Goal: Book appointment/travel/reservation

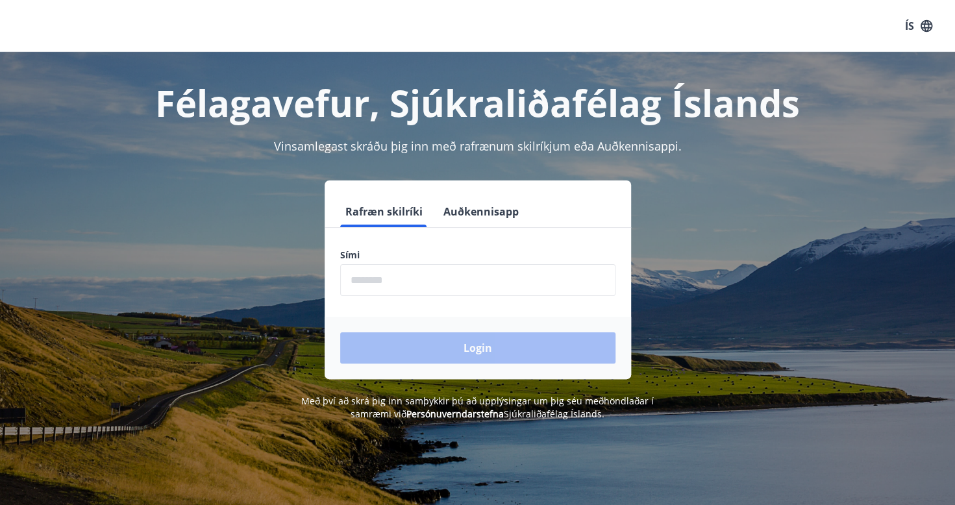
click at [371, 287] on input "phone" at bounding box center [477, 280] width 275 height 32
type input "********"
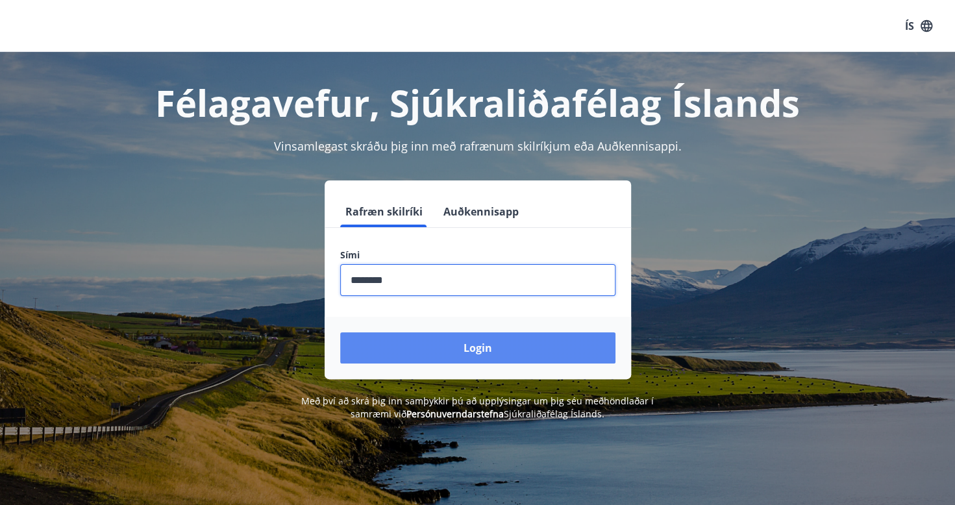
click at [433, 345] on button "Login" at bounding box center [477, 347] width 275 height 31
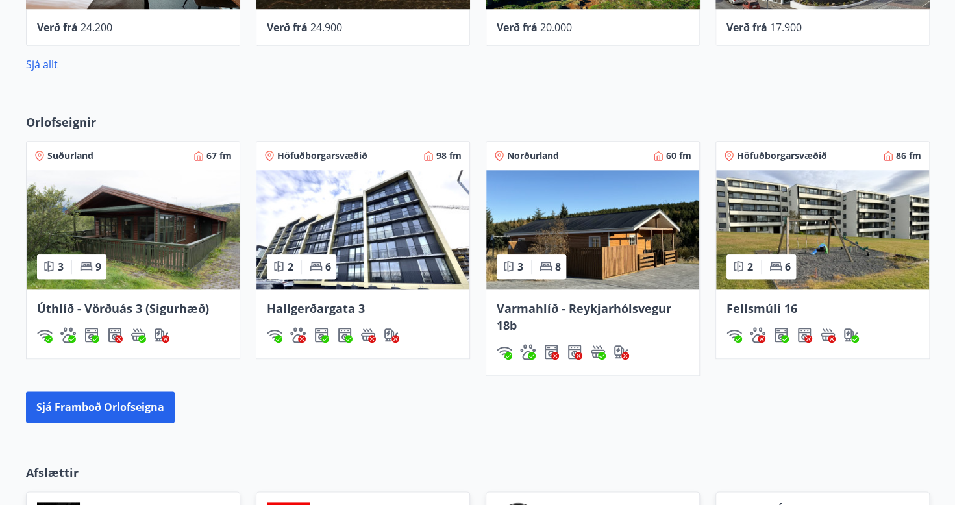
scroll to position [699, 0]
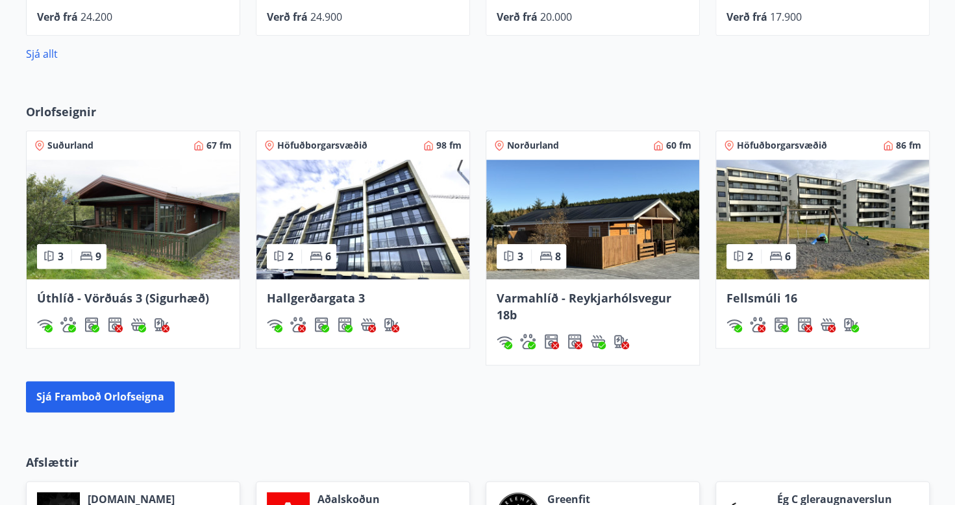
click at [156, 226] on img at bounding box center [133, 219] width 213 height 119
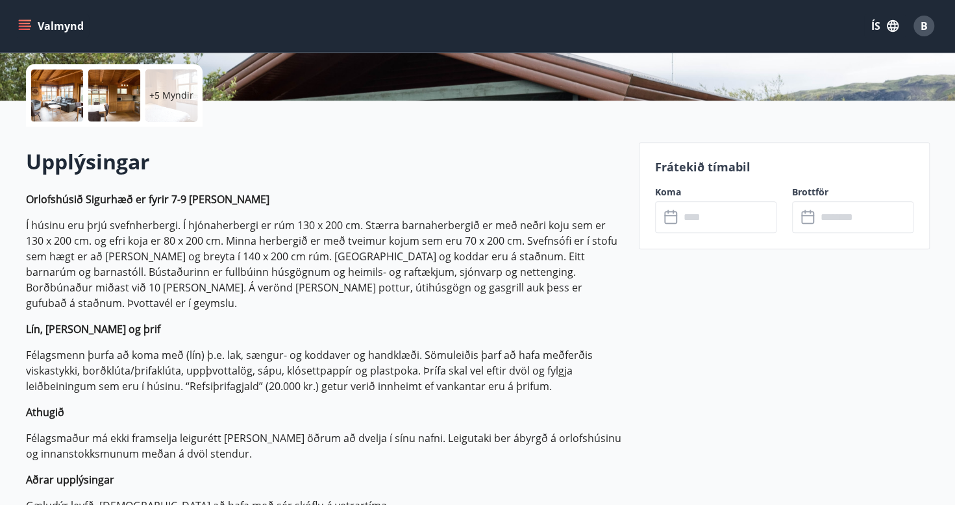
scroll to position [289, 0]
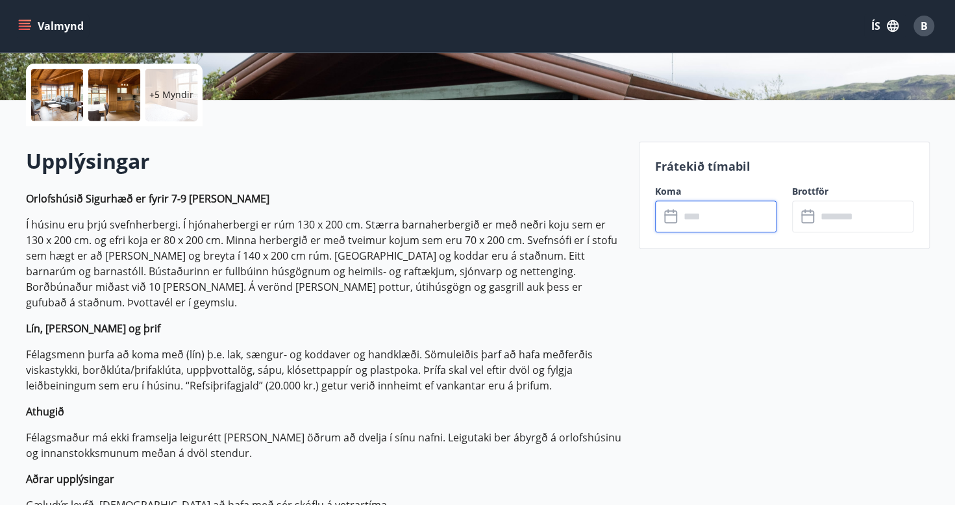
click at [712, 219] on input "text" at bounding box center [727, 217] width 97 height 32
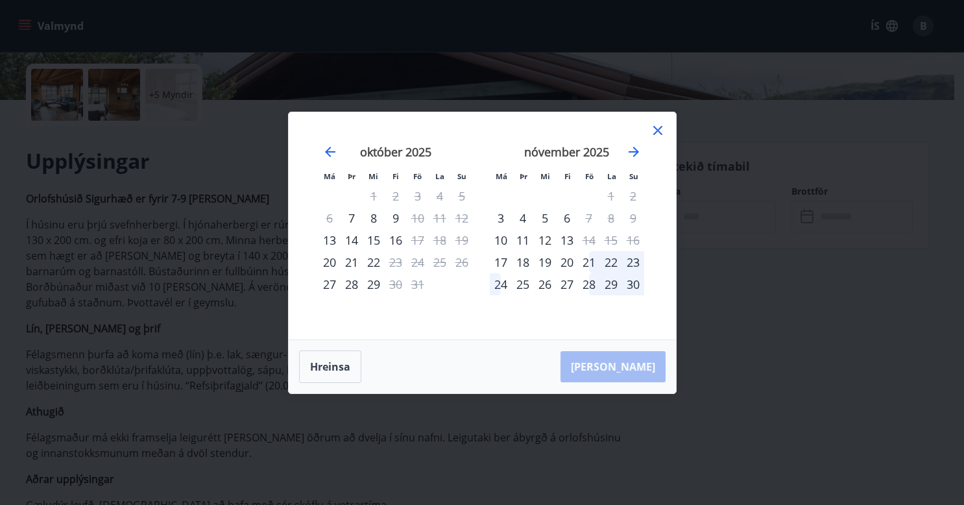
click at [591, 263] on div "21" at bounding box center [589, 262] width 22 height 22
click at [497, 286] on div "24" at bounding box center [501, 284] width 22 height 22
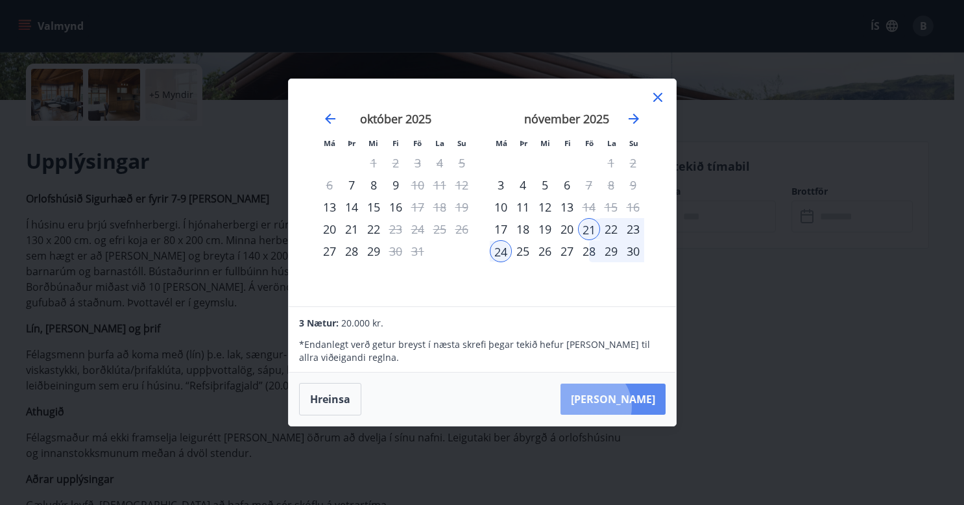
click at [631, 406] on button "[PERSON_NAME]" at bounding box center [613, 399] width 105 height 31
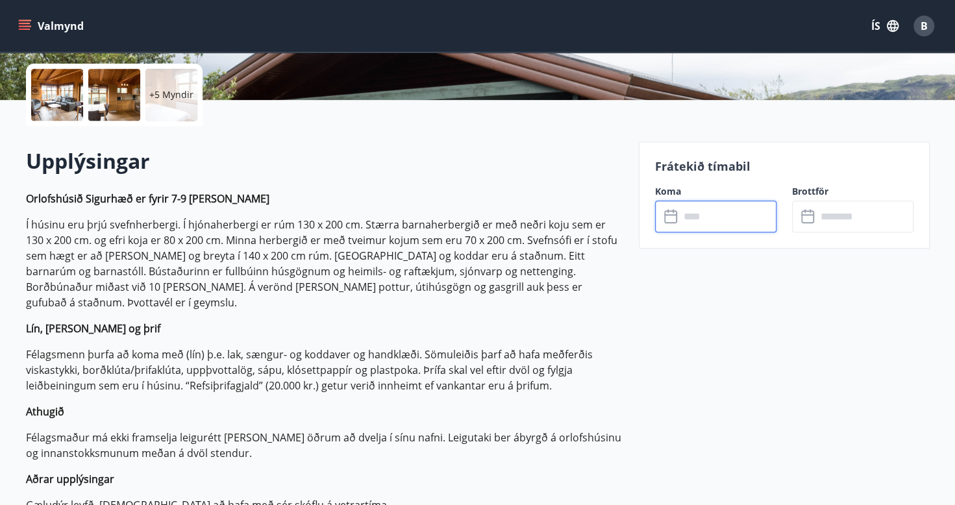
type input "******"
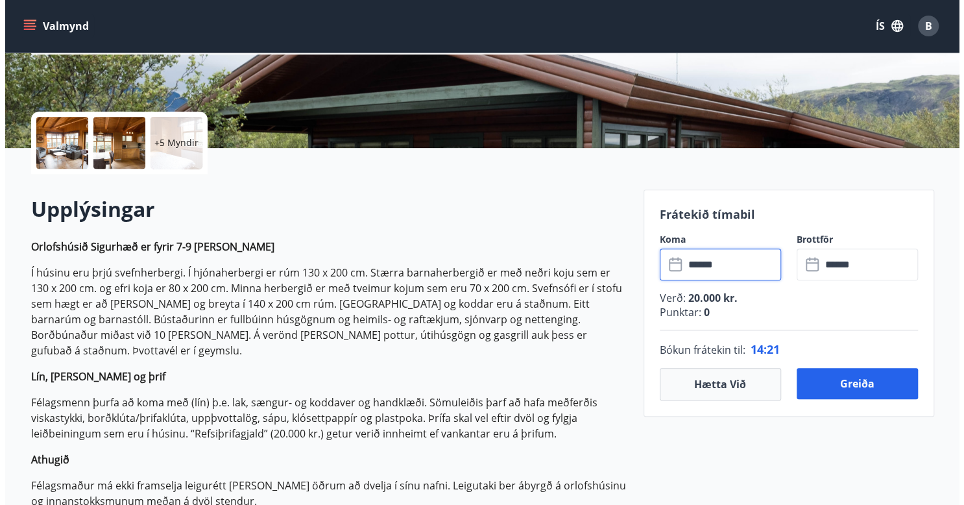
scroll to position [0, 0]
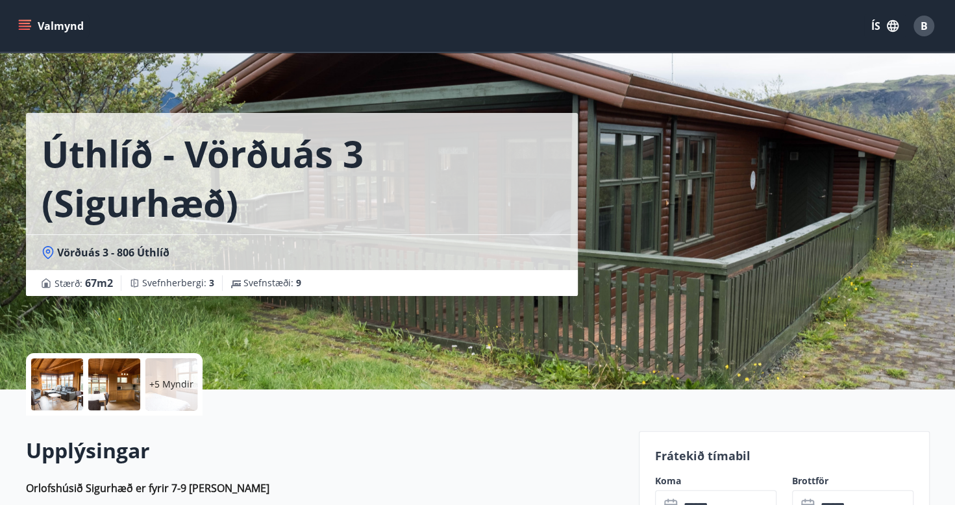
click at [68, 393] on div at bounding box center [57, 384] width 52 height 52
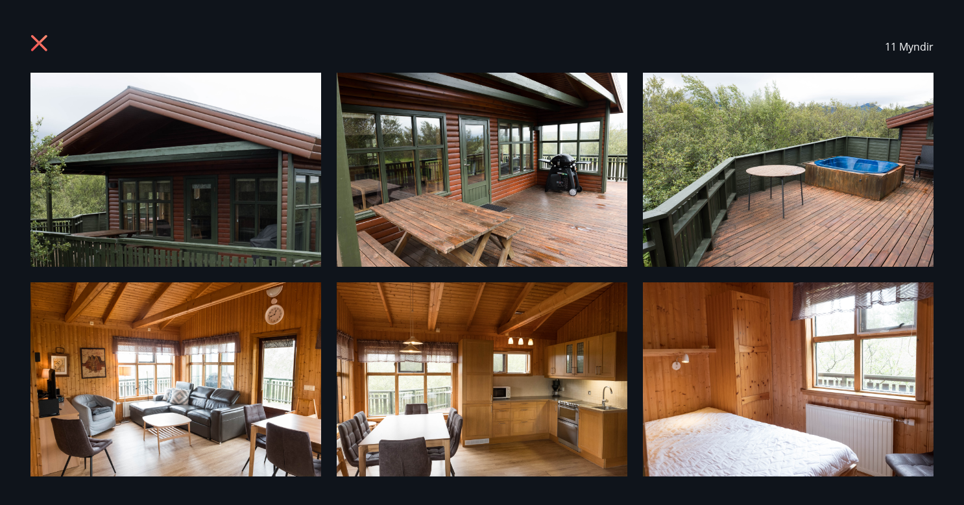
click at [35, 38] on icon at bounding box center [40, 44] width 21 height 21
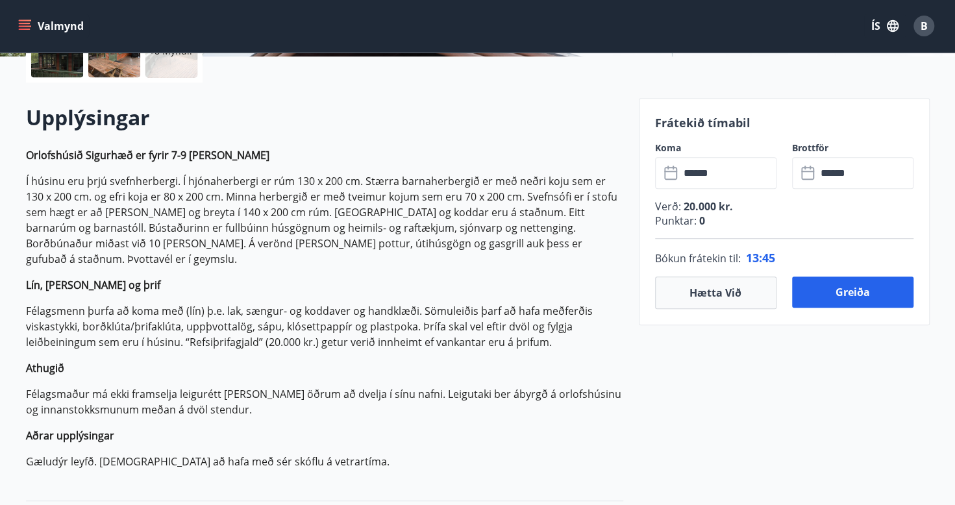
scroll to position [335, 0]
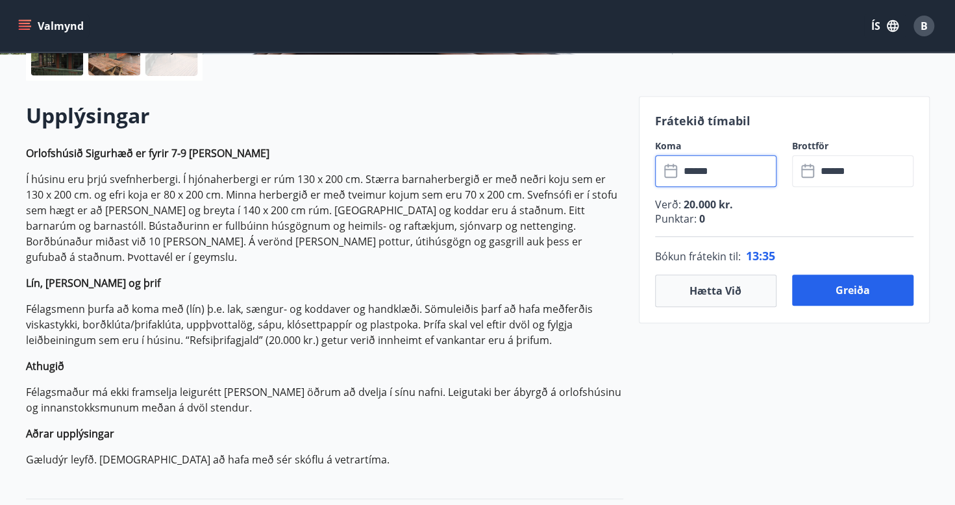
click at [717, 167] on input "******" at bounding box center [727, 171] width 97 height 32
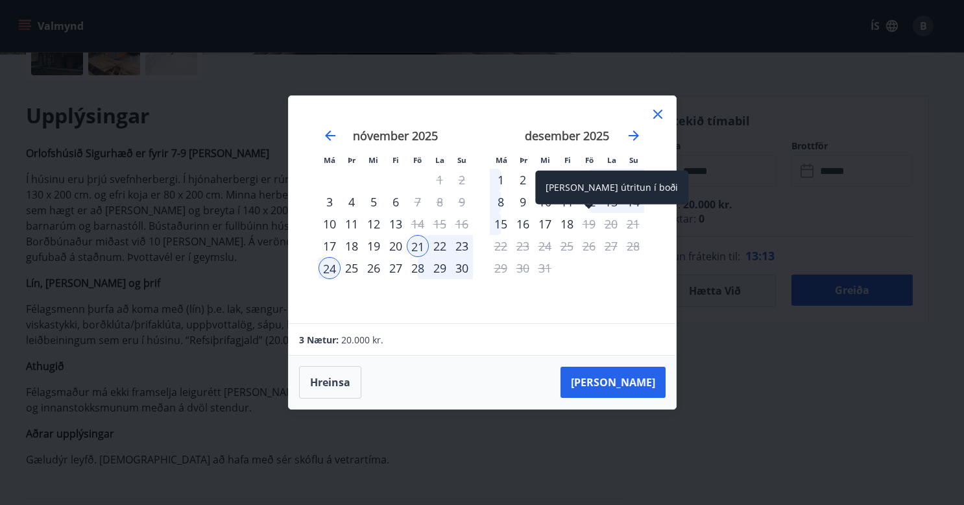
click at [592, 202] on div "[PERSON_NAME] útritun í boði" at bounding box center [611, 188] width 153 height 34
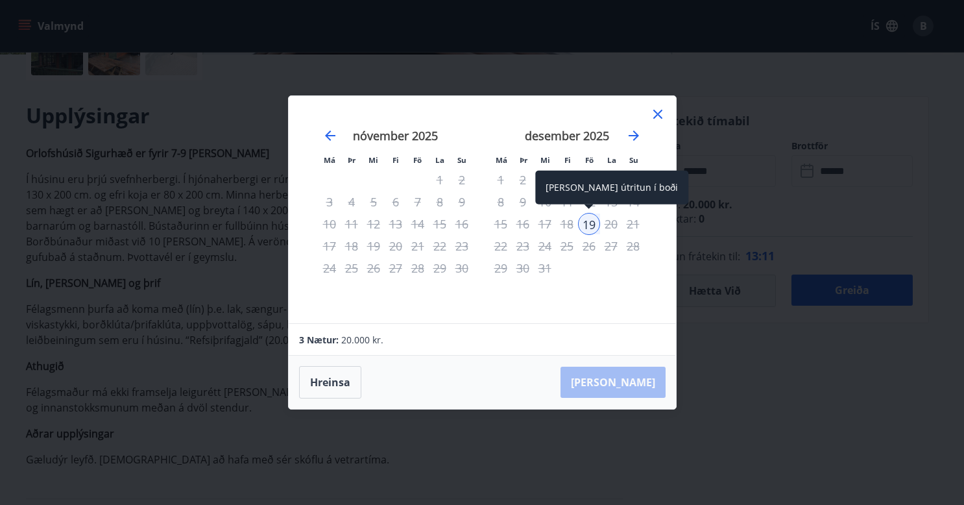
click at [594, 197] on div "[PERSON_NAME] útritun í boði" at bounding box center [611, 188] width 153 height 34
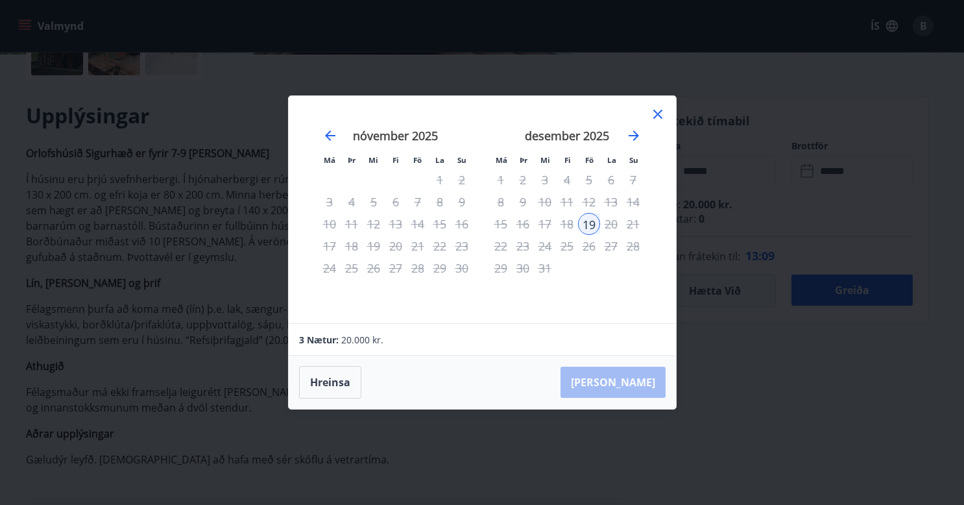
click at [676, 162] on div "Má Þr Mi Fi Fö La Su Má Þr Mi Fi Fö La Su [DATE] 1 2 3 4 5 6 7 8 9 10 11 12 13 …" at bounding box center [482, 209] width 387 height 227
click at [653, 109] on icon at bounding box center [658, 114] width 16 height 16
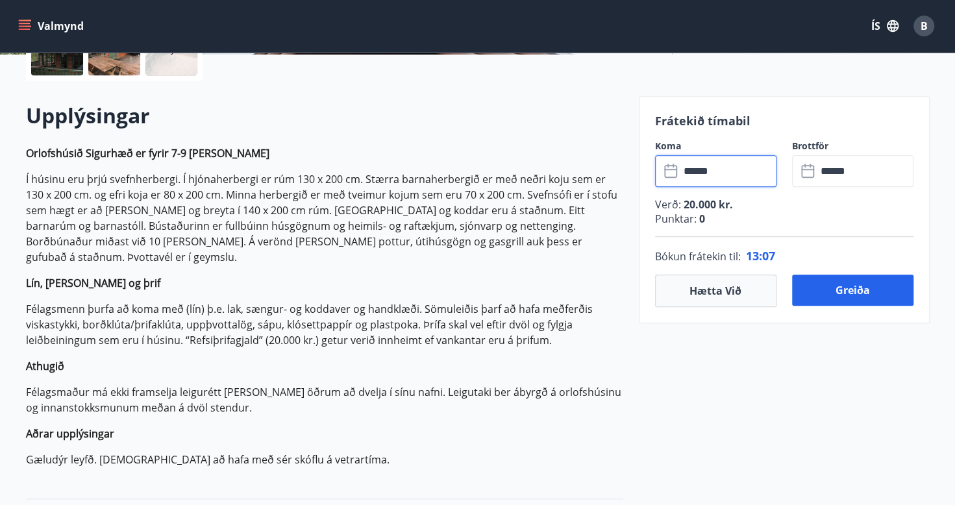
click at [718, 162] on input "******" at bounding box center [727, 171] width 97 height 32
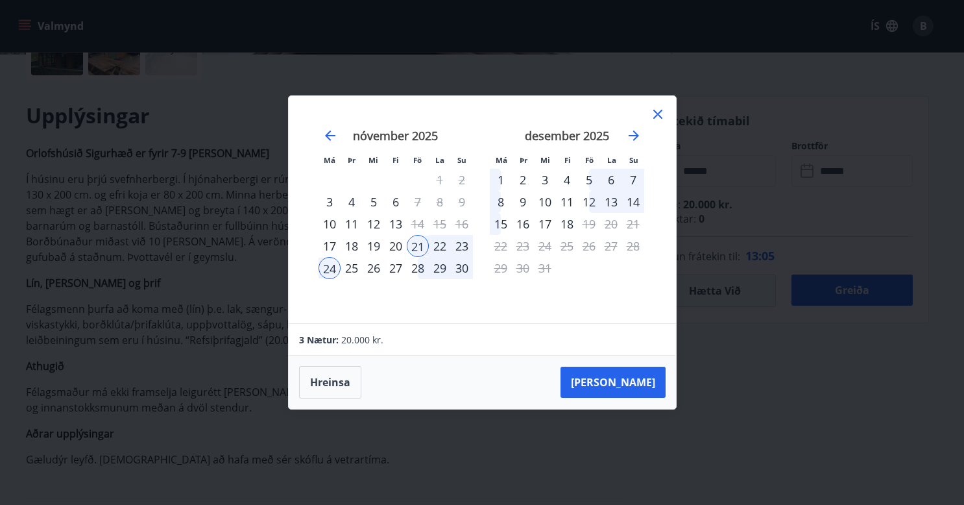
click at [593, 201] on div "12" at bounding box center [589, 202] width 22 height 22
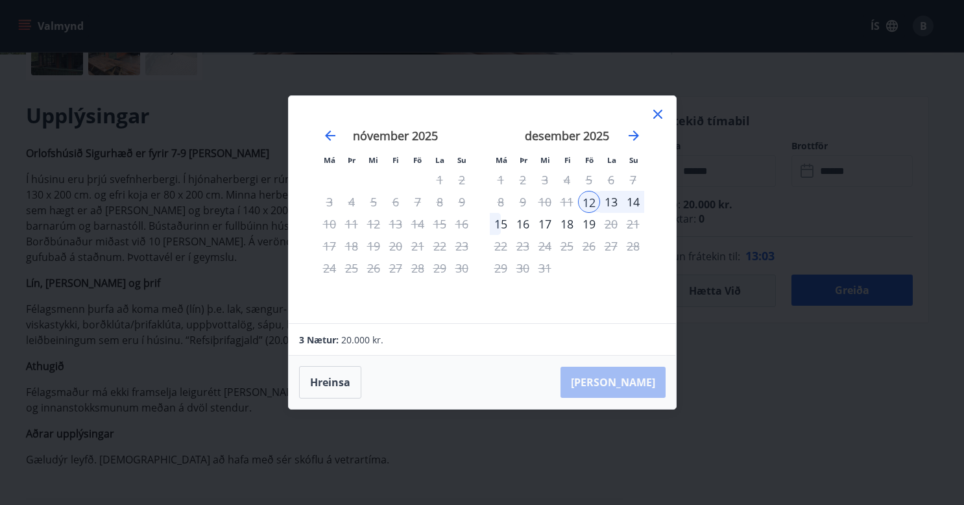
click at [496, 225] on div "15" at bounding box center [501, 224] width 22 height 22
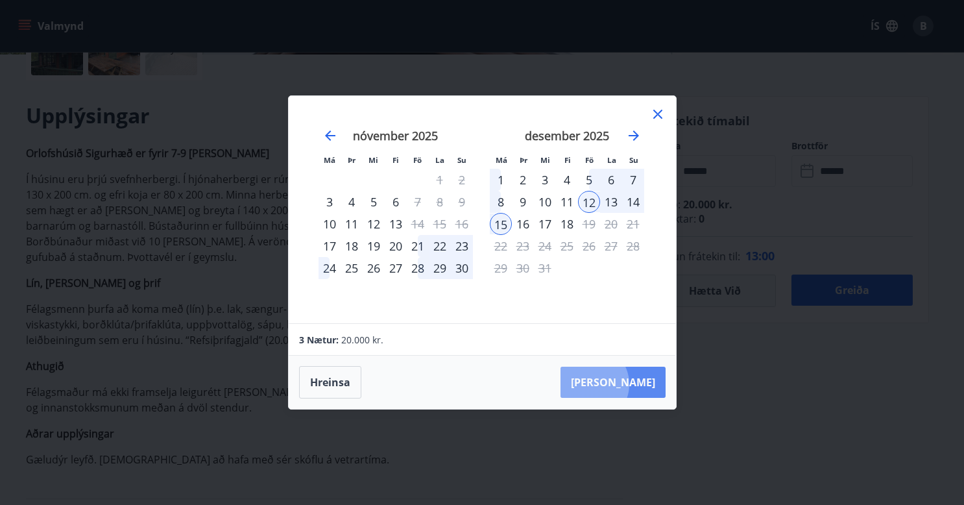
click at [630, 384] on button "[PERSON_NAME]" at bounding box center [613, 382] width 105 height 31
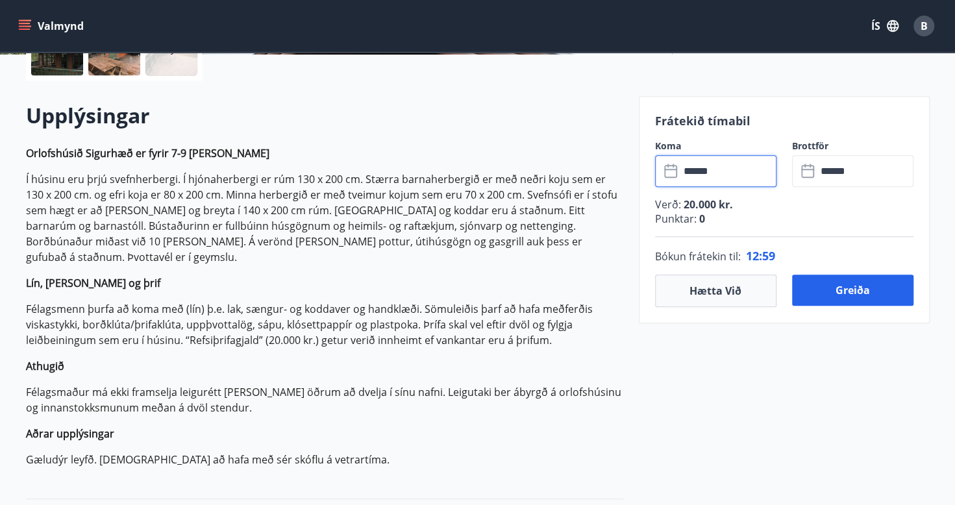
type input "******"
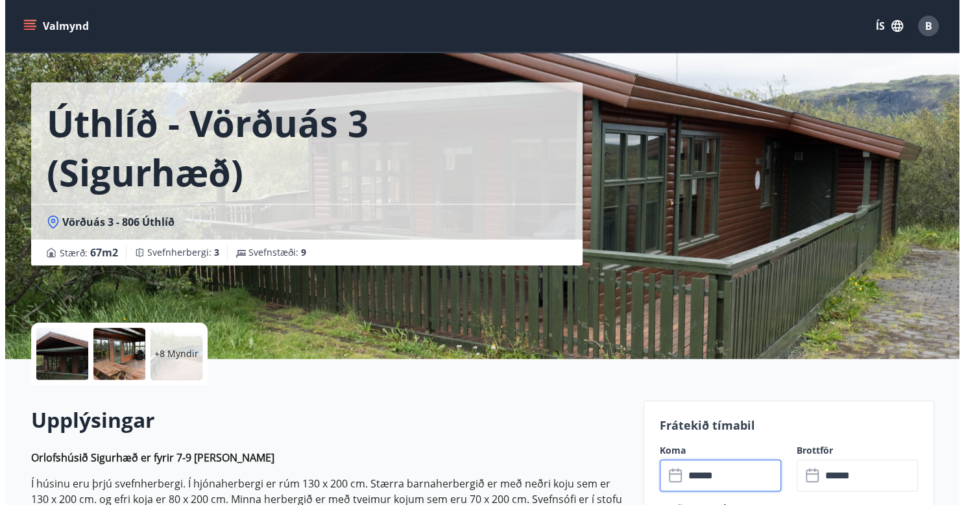
scroll to position [0, 0]
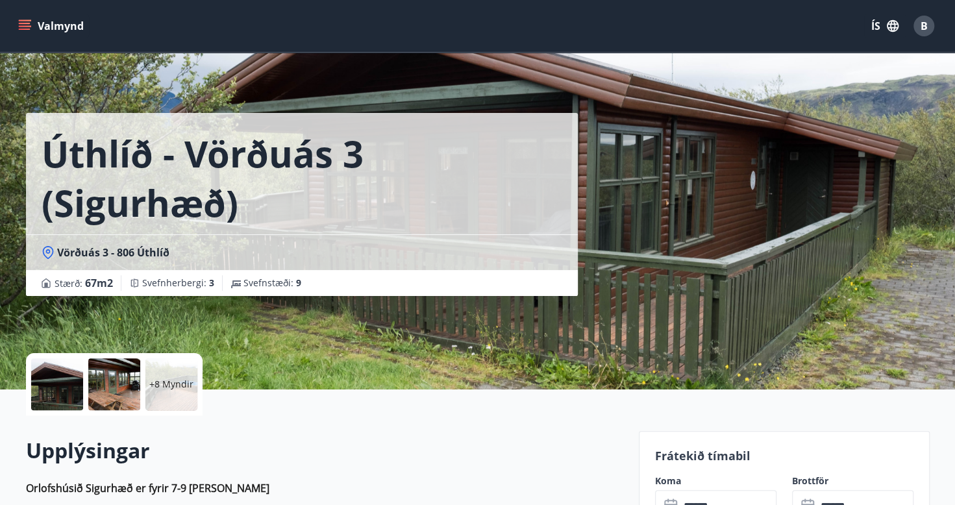
click at [167, 378] on p "+8 Myndir" at bounding box center [171, 384] width 44 height 13
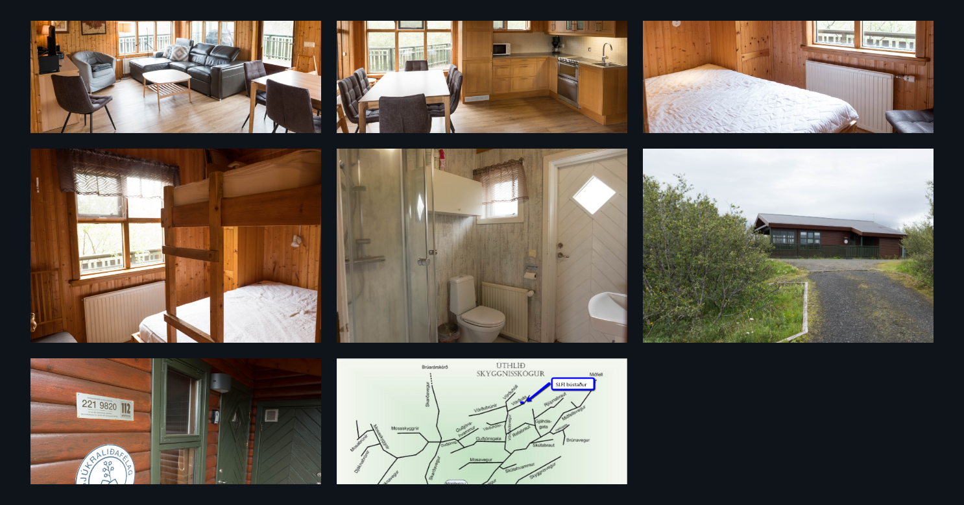
scroll to position [432, 0]
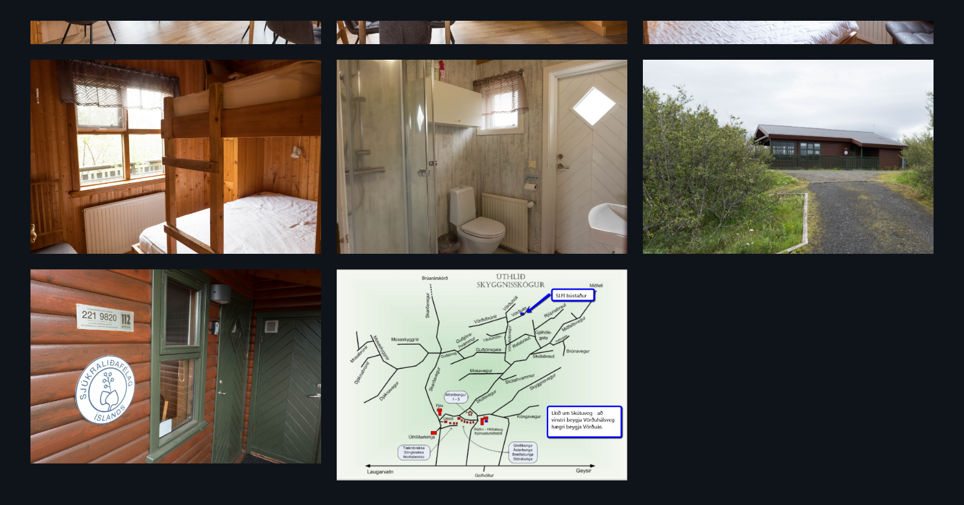
click at [509, 362] on img at bounding box center [482, 374] width 291 height 211
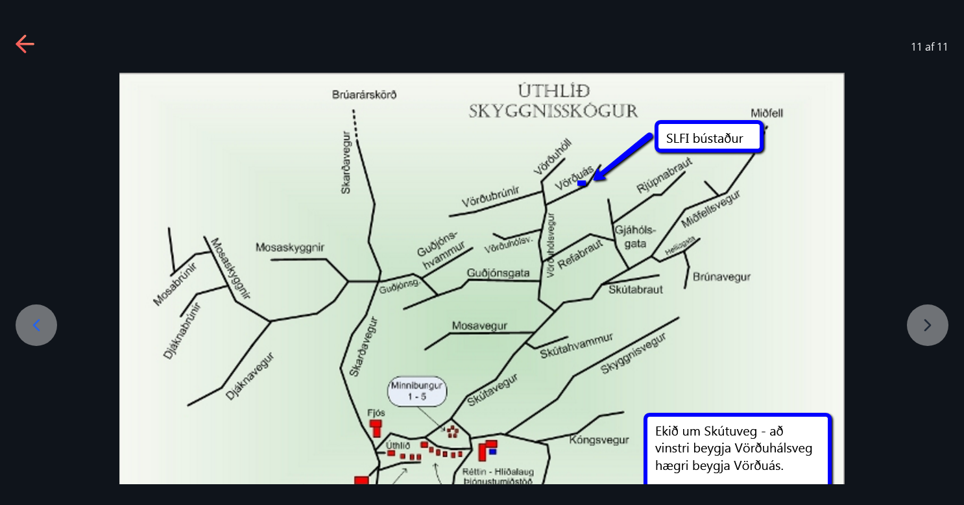
click at [23, 40] on icon at bounding box center [26, 44] width 21 height 21
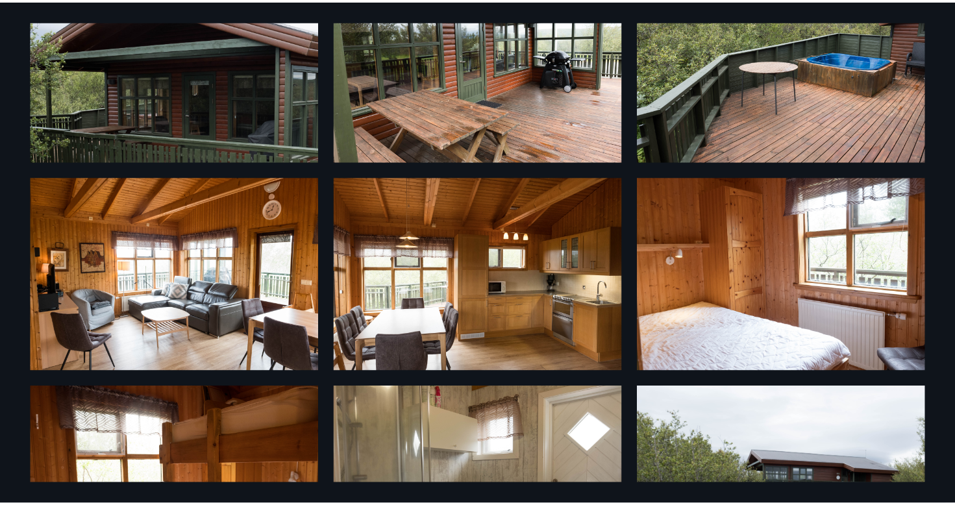
scroll to position [0, 0]
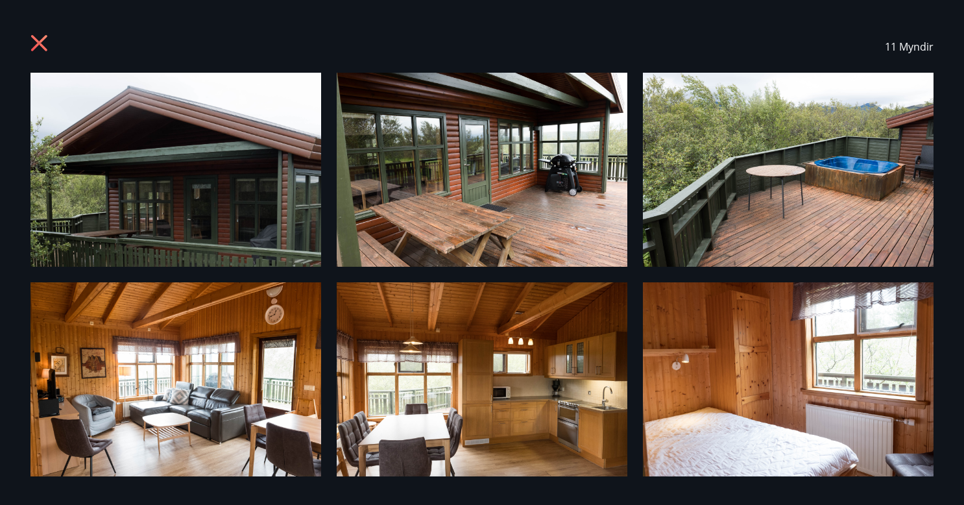
click at [32, 35] on icon at bounding box center [39, 43] width 16 height 16
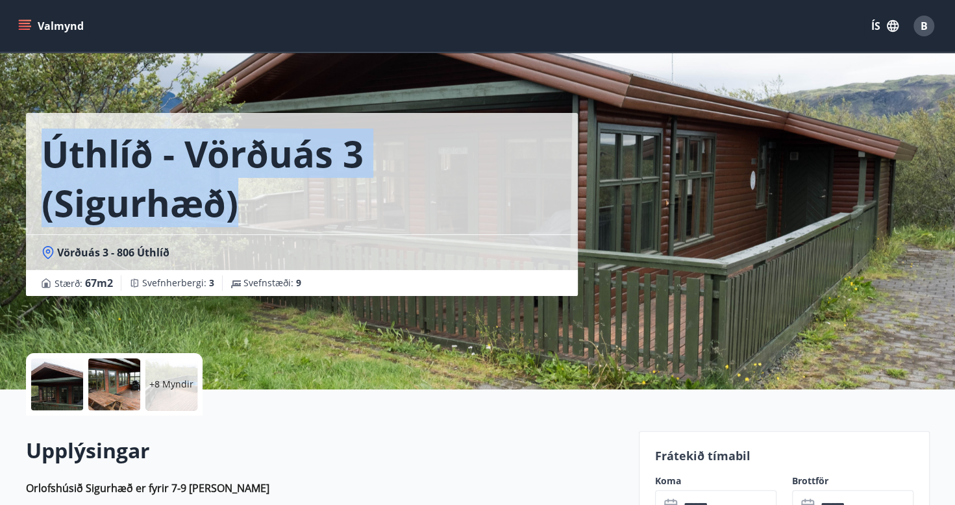
drag, startPoint x: 38, startPoint y: 151, endPoint x: 274, endPoint y: 213, distance: 244.7
click at [274, 213] on div "Úthlíð - Vörðuás 3 (Sigurhæð)" at bounding box center [302, 173] width 552 height 121
copy h1 "Úthlíð - Vörðuás 3 (Sigurhæð)"
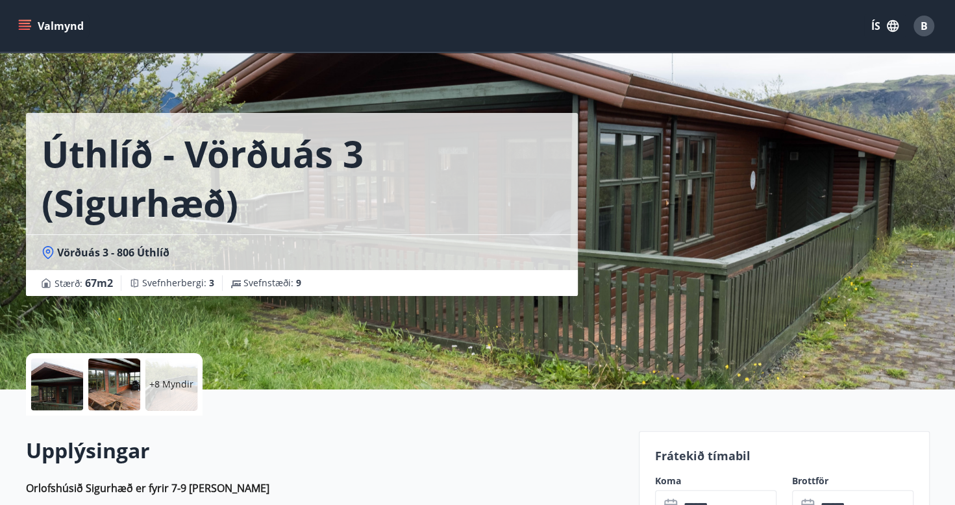
click at [361, 323] on div "Úthlíð - Vörðuás 3 (Sigurhæð) Vörðuás 3 - 806 Úthlíð Stærð : 67 m2 [GEOGRAPHIC_…" at bounding box center [327, 194] width 602 height 389
click at [53, 249] on icon at bounding box center [48, 252] width 13 height 13
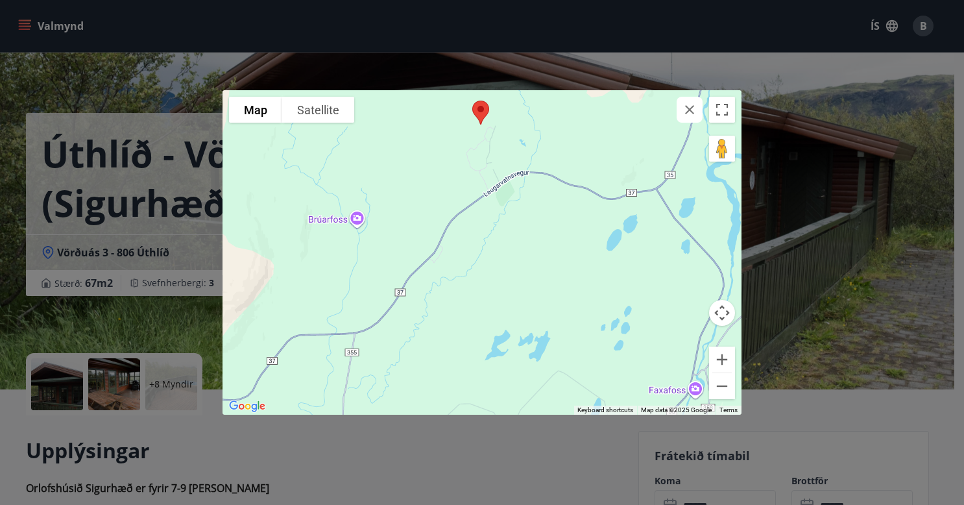
drag, startPoint x: 524, startPoint y: 315, endPoint x: 523, endPoint y: 184, distance: 131.1
click at [523, 184] on div at bounding box center [482, 252] width 519 height 324
click at [722, 383] on button "Zoom out" at bounding box center [722, 386] width 26 height 26
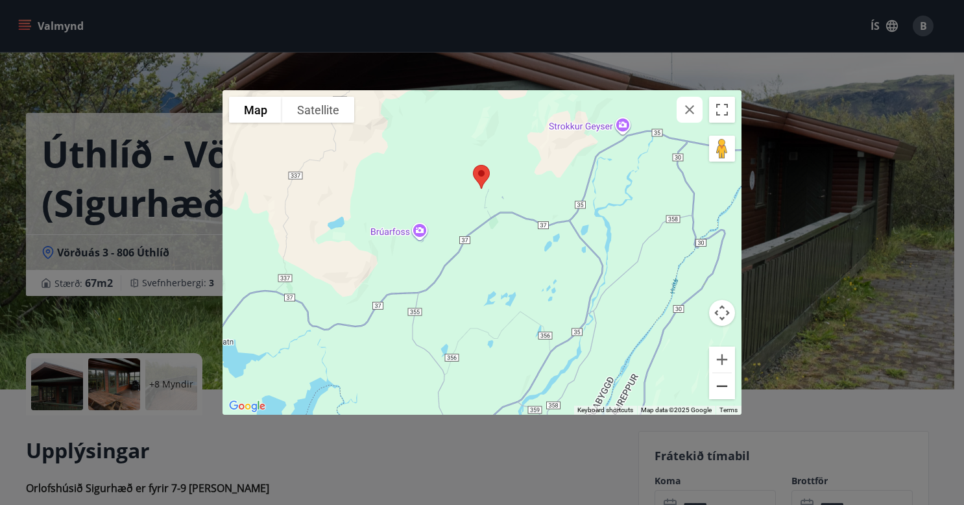
click at [722, 383] on button "Zoom out" at bounding box center [722, 386] width 26 height 26
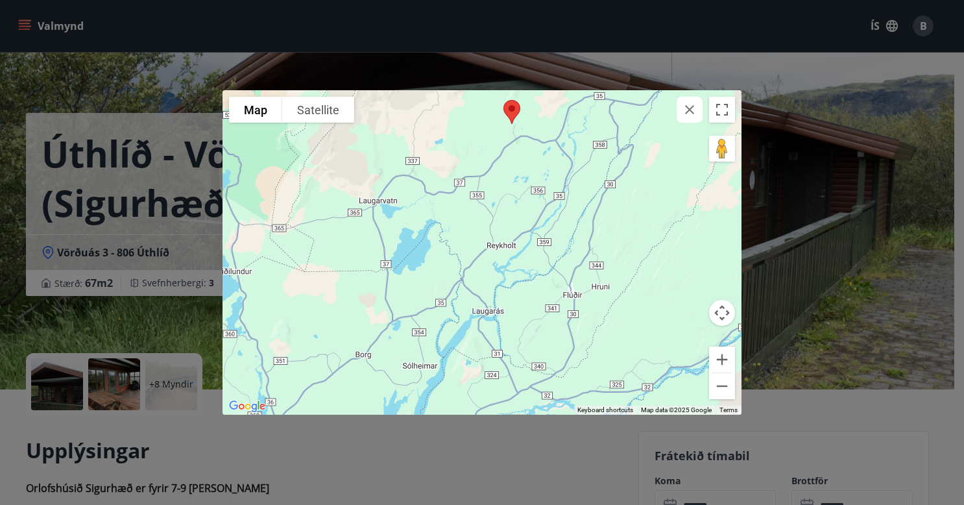
drag, startPoint x: 487, startPoint y: 302, endPoint x: 527, endPoint y: 174, distance: 133.8
click at [527, 174] on div at bounding box center [482, 252] width 519 height 324
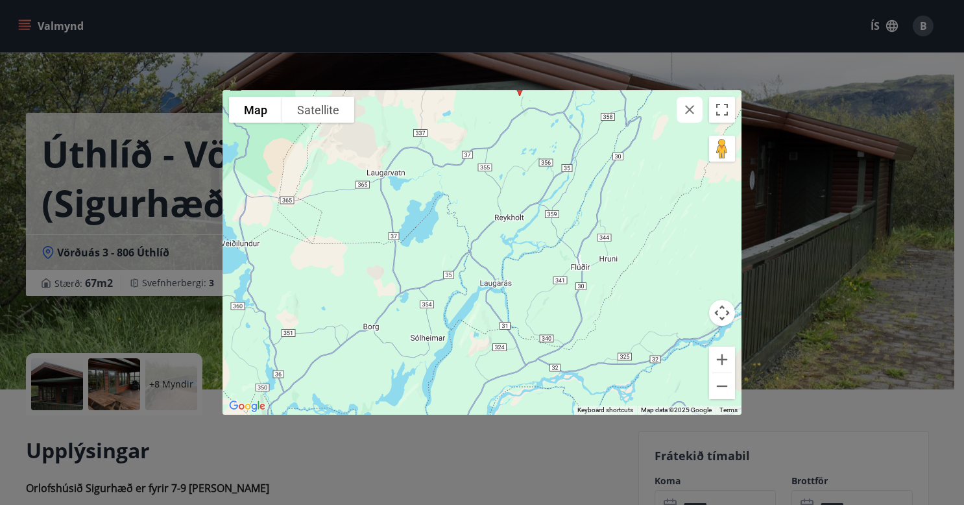
drag, startPoint x: 465, startPoint y: 213, endPoint x: 472, endPoint y: 184, distance: 30.8
click at [472, 184] on div at bounding box center [482, 252] width 519 height 324
click at [713, 387] on button "Zoom out" at bounding box center [722, 386] width 26 height 26
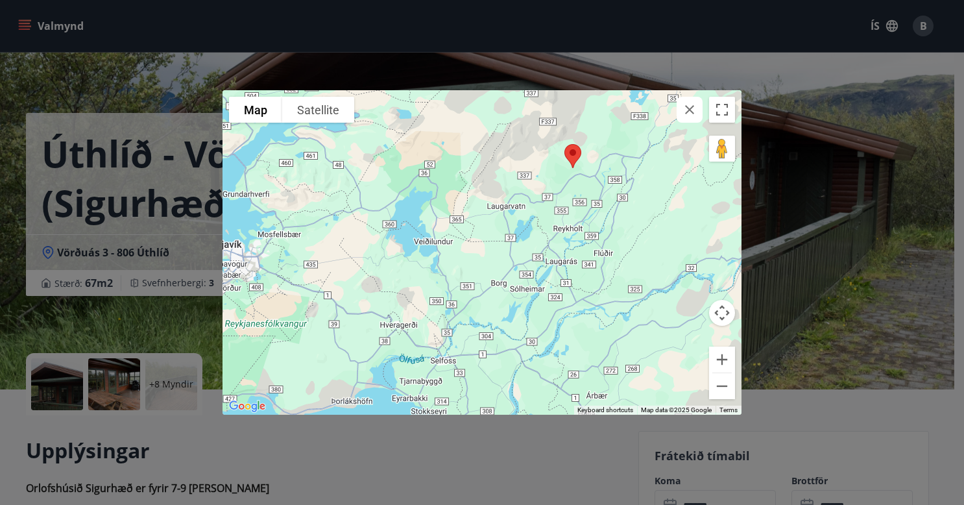
drag, startPoint x: 276, startPoint y: 267, endPoint x: 350, endPoint y: 261, distance: 74.3
click at [350, 261] on div at bounding box center [482, 252] width 519 height 324
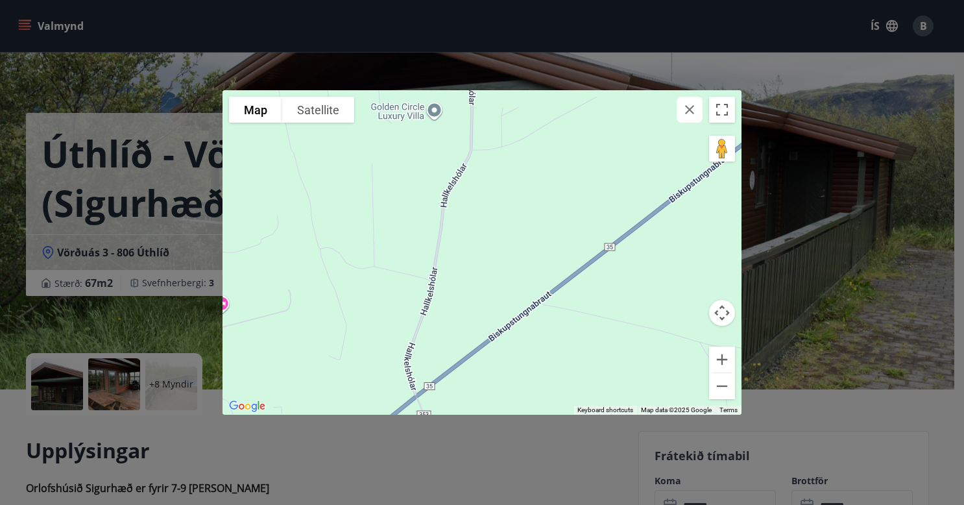
drag, startPoint x: 450, startPoint y: 350, endPoint x: 451, endPoint y: 216, distance: 134.3
click at [451, 216] on div at bounding box center [482, 252] width 519 height 324
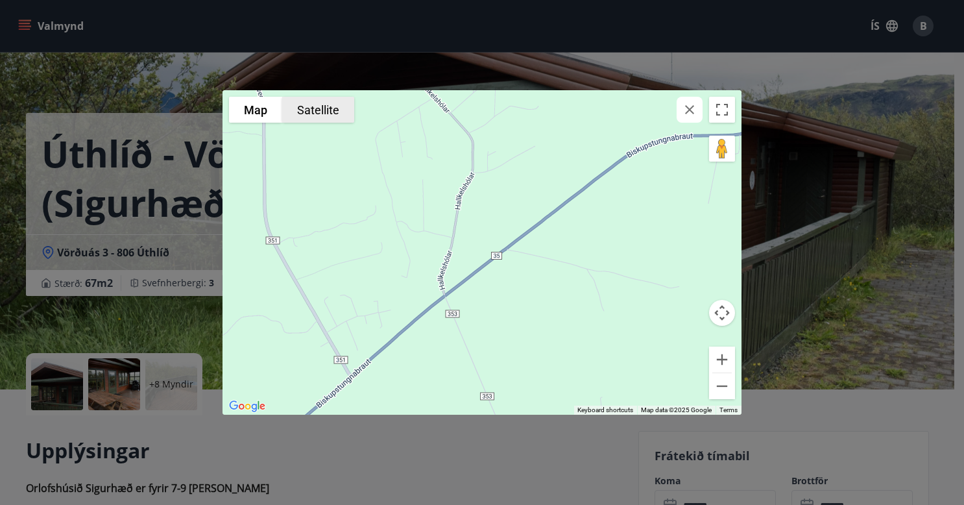
click at [310, 106] on button "Satellite" at bounding box center [318, 110] width 72 height 26
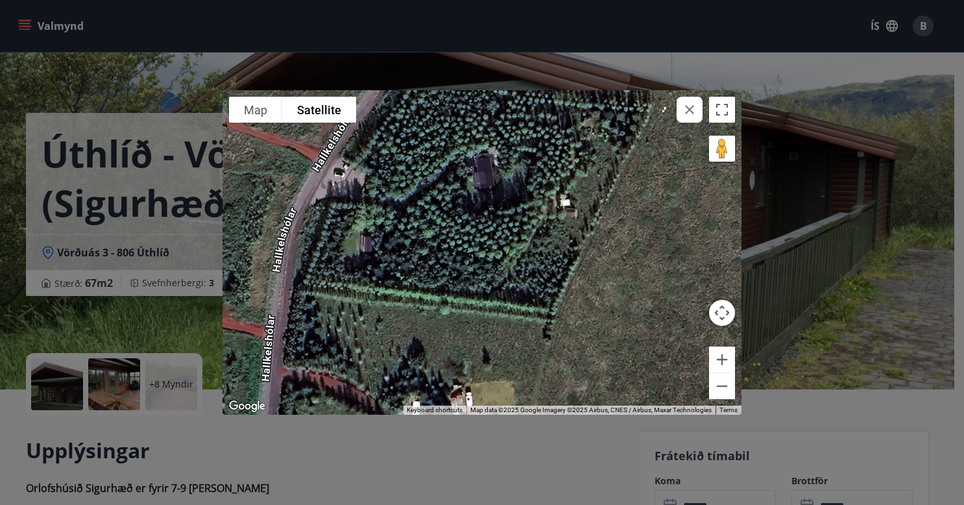
drag, startPoint x: 515, startPoint y: 188, endPoint x: 479, endPoint y: 215, distance: 45.4
click at [479, 215] on div at bounding box center [482, 252] width 519 height 324
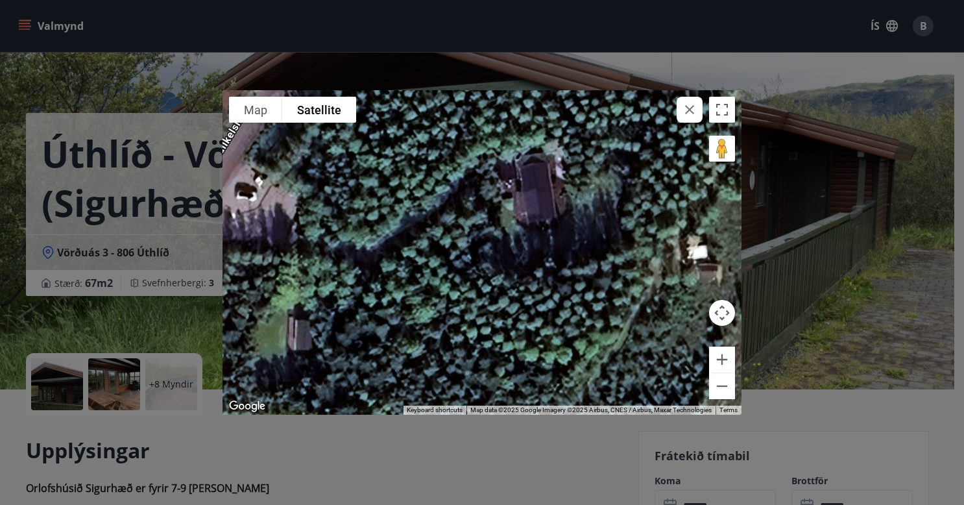
drag, startPoint x: 512, startPoint y: 205, endPoint x: 424, endPoint y: 204, distance: 88.3
click at [424, 204] on div at bounding box center [482, 252] width 519 height 324
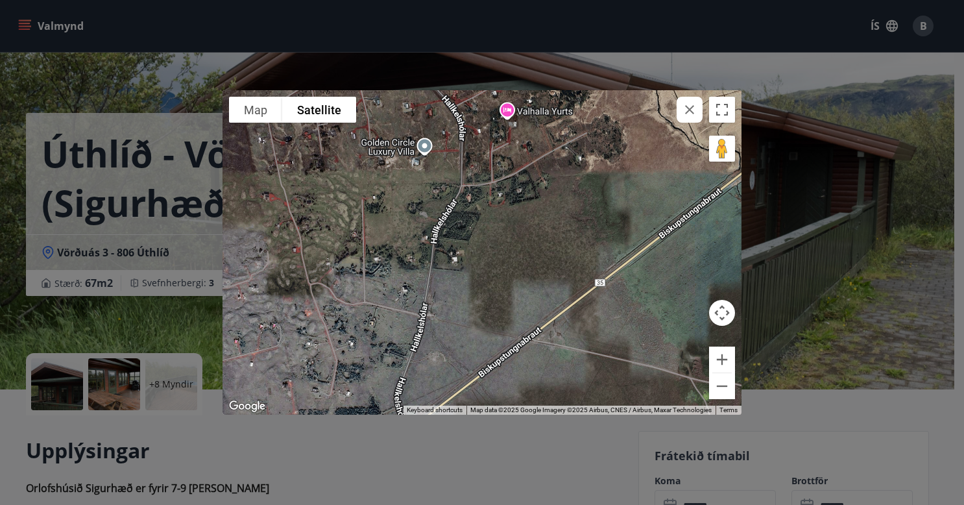
drag, startPoint x: 565, startPoint y: 174, endPoint x: 508, endPoint y: 257, distance: 100.8
click at [508, 257] on div at bounding box center [482, 252] width 519 height 324
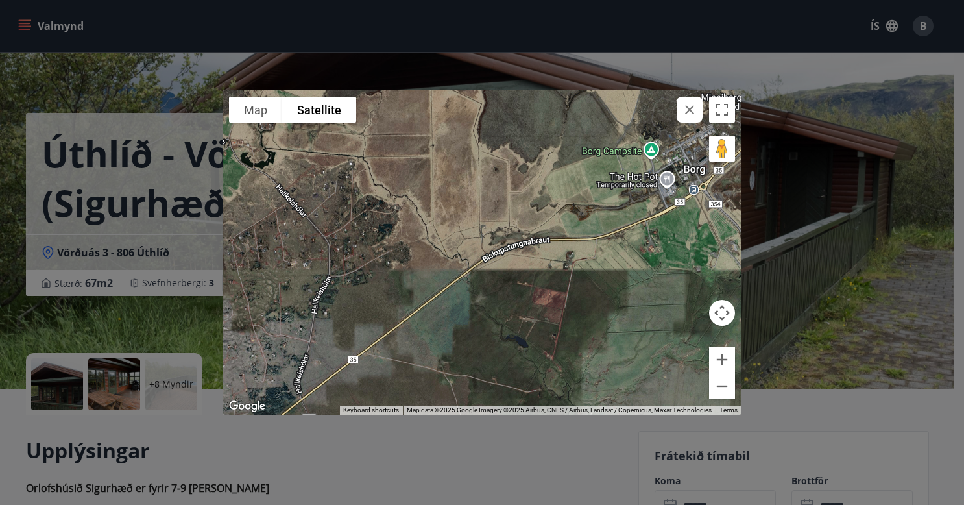
drag, startPoint x: 456, startPoint y: 252, endPoint x: 340, endPoint y: 311, distance: 129.4
click at [340, 311] on div at bounding box center [482, 252] width 519 height 324
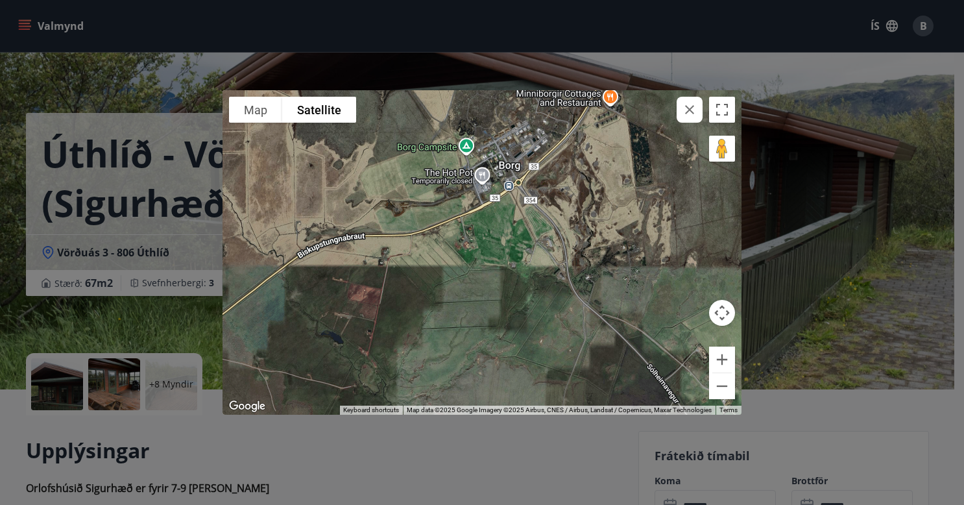
drag, startPoint x: 649, startPoint y: 226, endPoint x: 437, endPoint y: 233, distance: 211.6
click at [437, 233] on div at bounding box center [482, 252] width 519 height 324
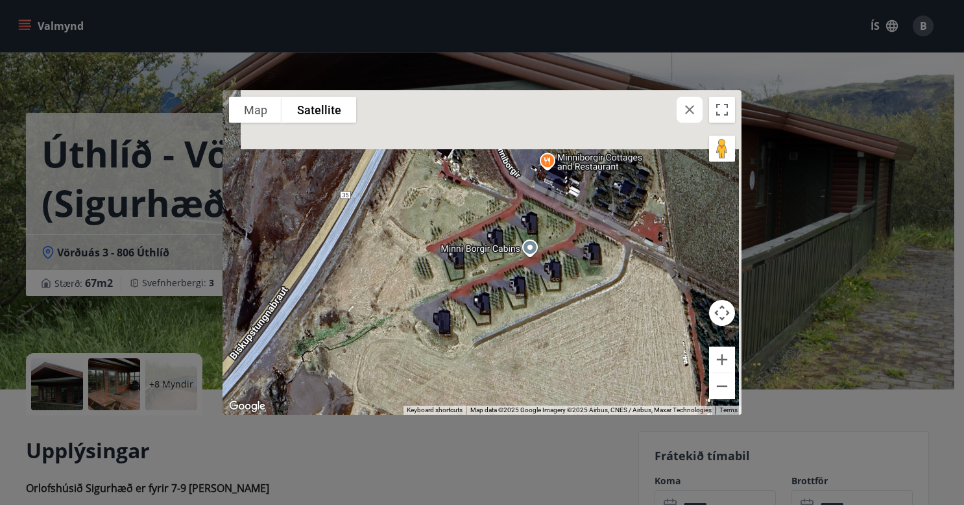
drag, startPoint x: 565, startPoint y: 134, endPoint x: 517, endPoint y: 253, distance: 128.1
click at [517, 253] on div at bounding box center [482, 252] width 519 height 324
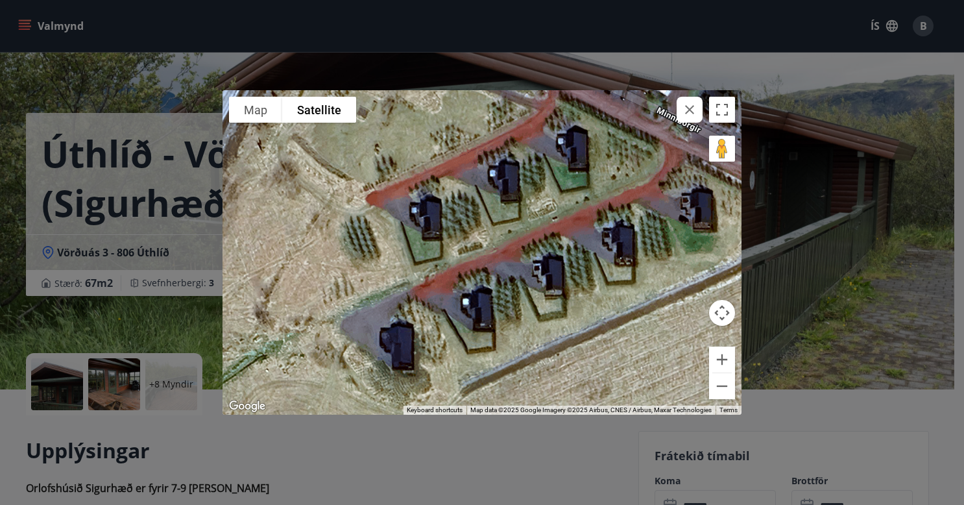
click at [861, 173] on div "To navigate the map with touch gestures double-tap and hold your finger on the …" at bounding box center [482, 252] width 964 height 505
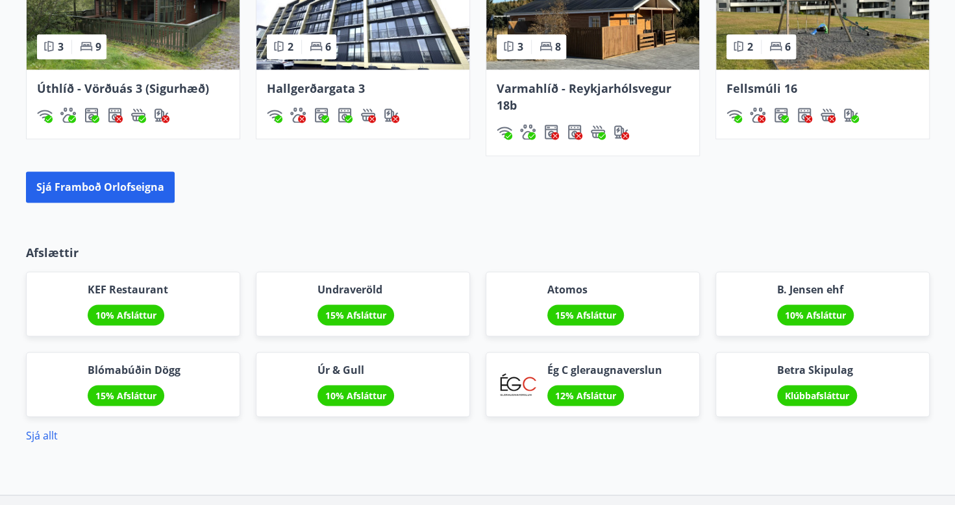
scroll to position [1099, 0]
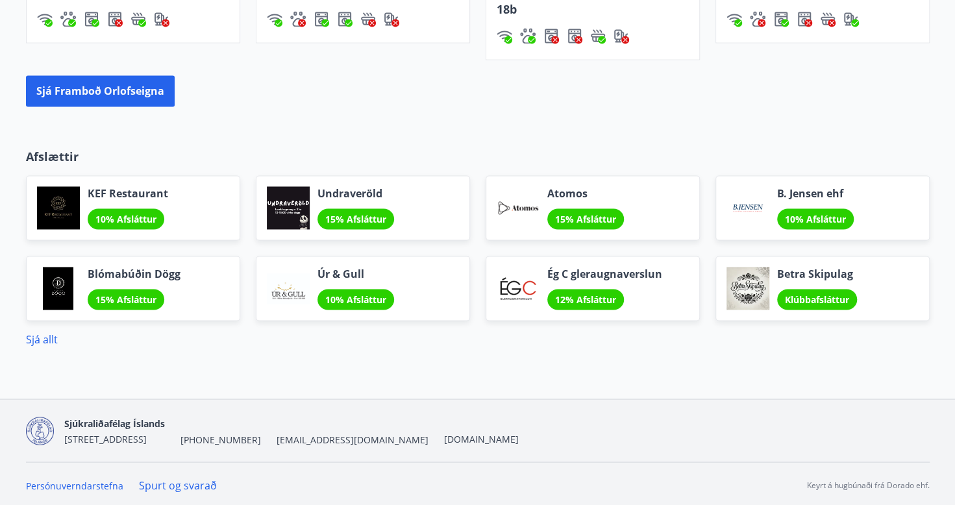
click at [177, 197] on div "KEF Restaurant 10% Afsláttur" at bounding box center [133, 207] width 214 height 65
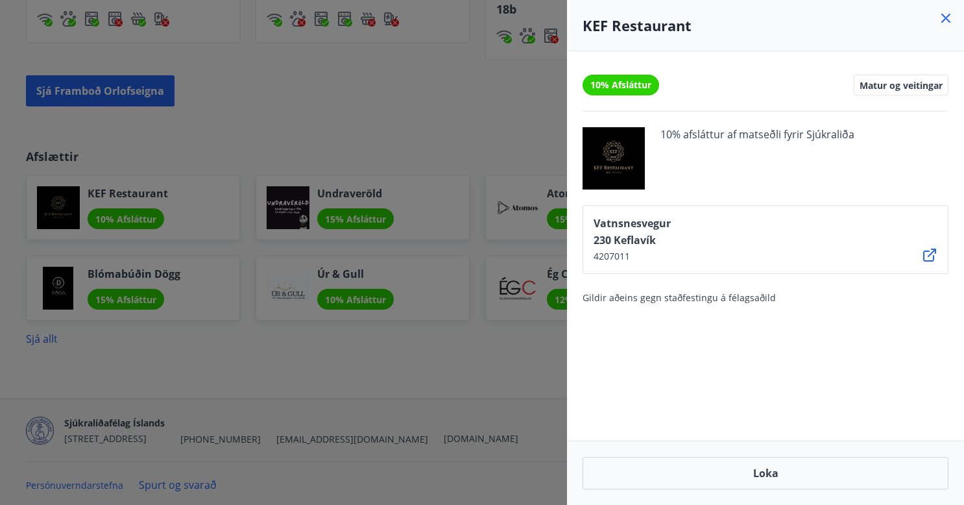
click at [472, 402] on div at bounding box center [482, 252] width 964 height 505
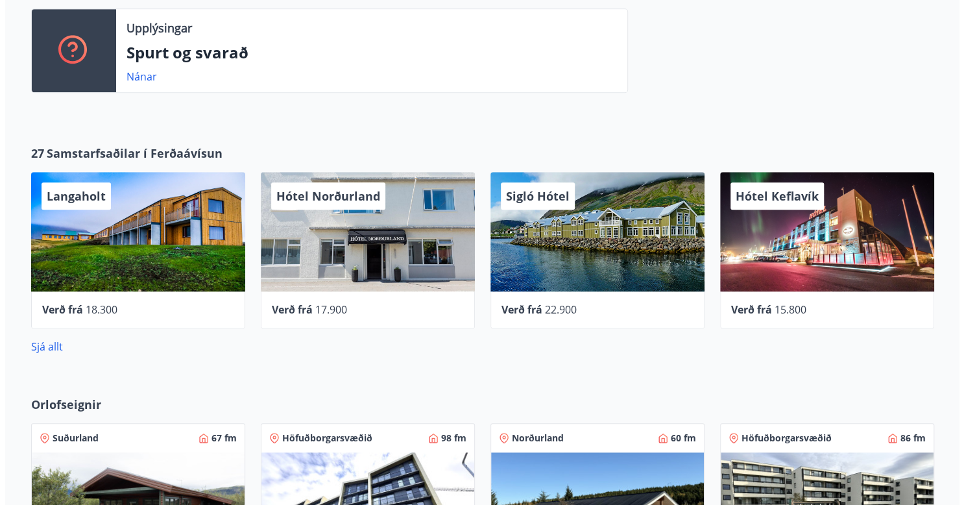
scroll to position [507, 0]
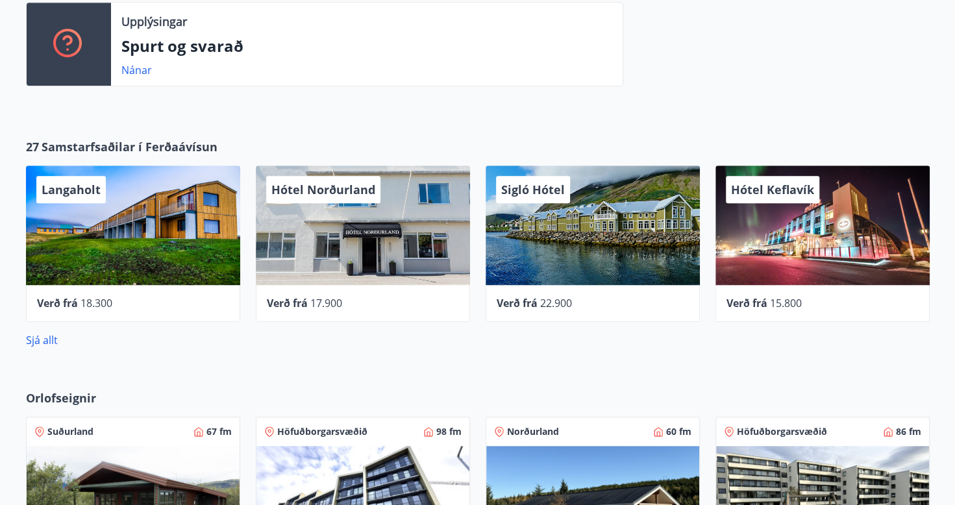
click at [780, 250] on div "Hótel Keflavík" at bounding box center [822, 224] width 214 height 119
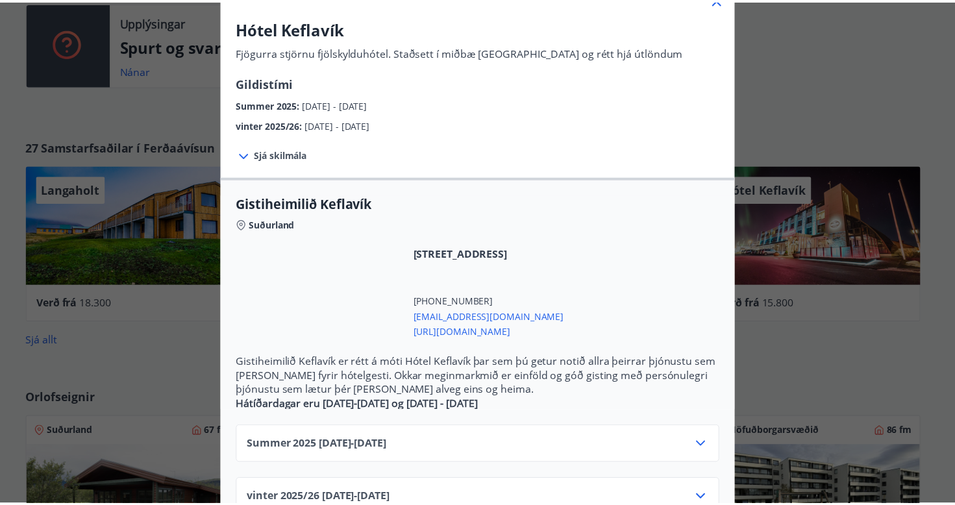
scroll to position [0, 0]
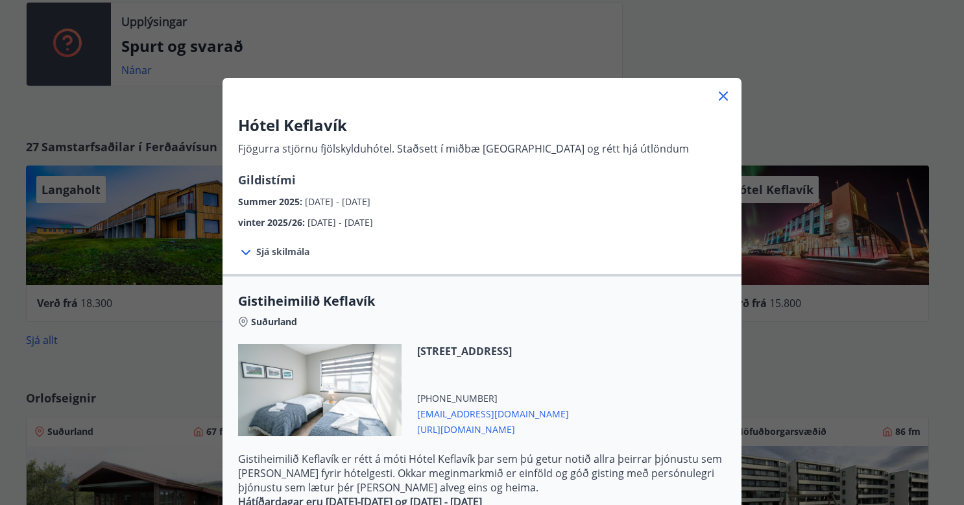
click at [723, 96] on icon at bounding box center [724, 96] width 2 height 2
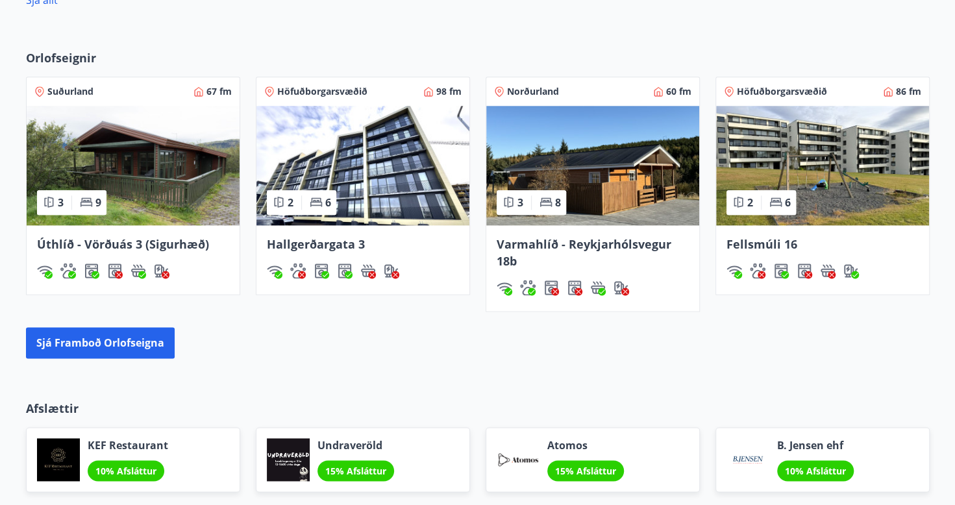
scroll to position [833, 0]
